Goal: Task Accomplishment & Management: Manage account settings

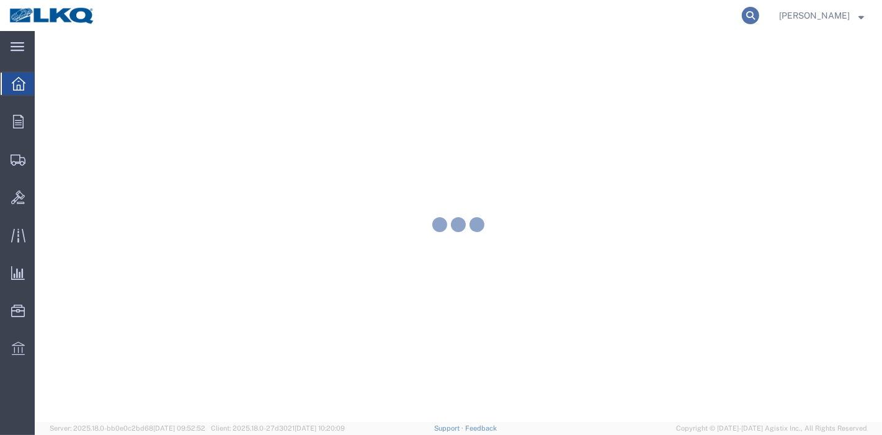
click at [760, 19] on icon at bounding box center [750, 15] width 17 height 17
click at [671, 15] on input "search" at bounding box center [553, 16] width 377 height 30
paste input "56070600"
type input "56070600"
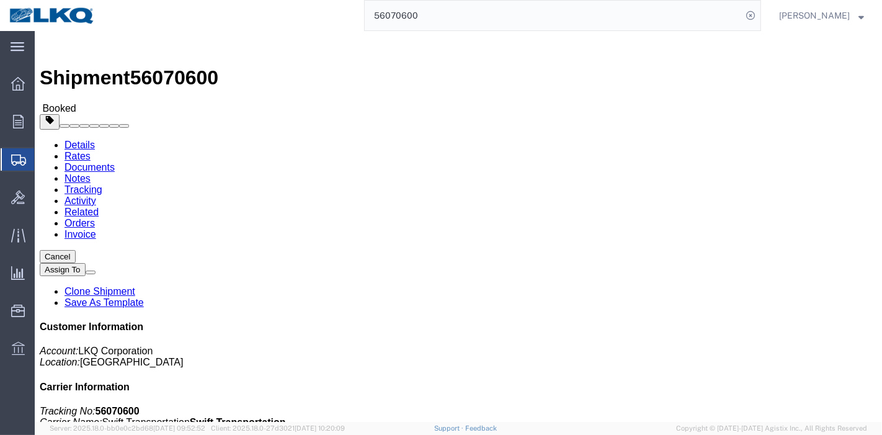
drag, startPoint x: 264, startPoint y: 76, endPoint x: 230, endPoint y: 46, distance: 46.2
click link "Tracking"
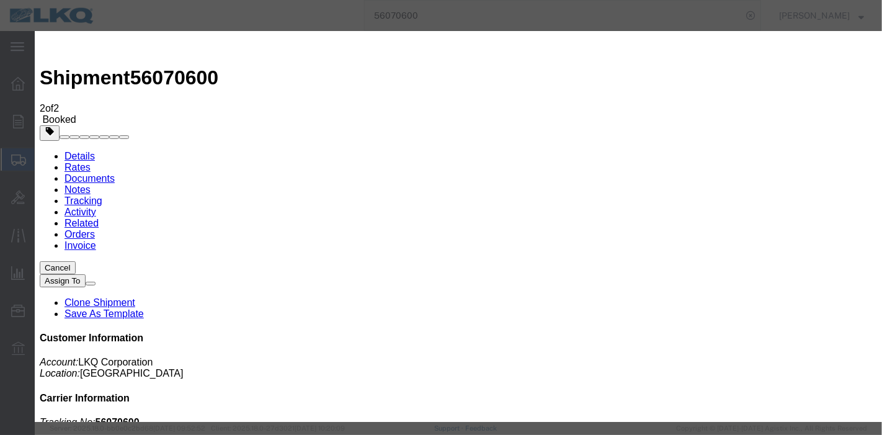
type input "09/09/2025"
select select "DELIVRED"
